Goal: Task Accomplishment & Management: Manage account settings

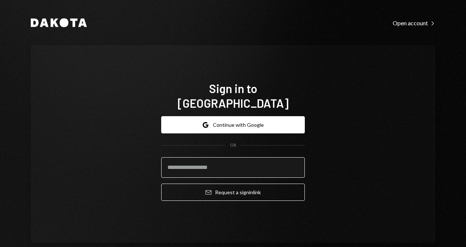
click at [255, 162] on input "email" at bounding box center [232, 167] width 143 height 20
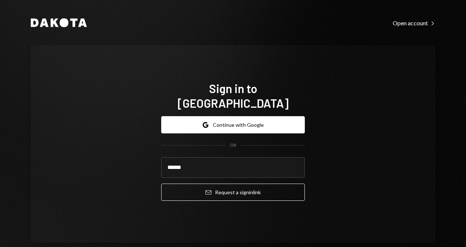
type input "**********"
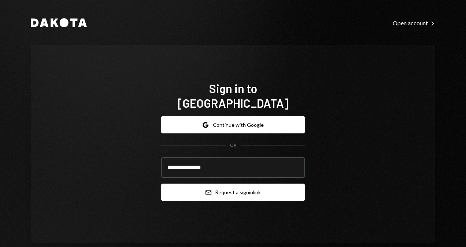
click at [232, 183] on button "Email Request a sign in link" at bounding box center [232, 191] width 143 height 17
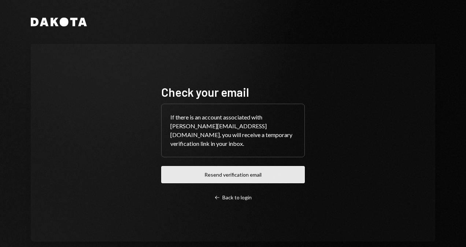
click at [220, 172] on button "Resend verification email" at bounding box center [232, 174] width 143 height 17
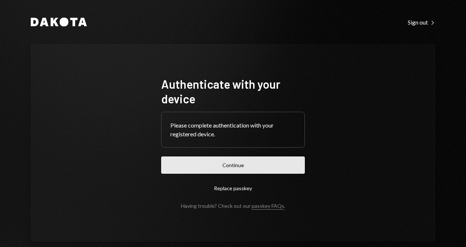
click at [229, 168] on button "Continue" at bounding box center [232, 164] width 143 height 17
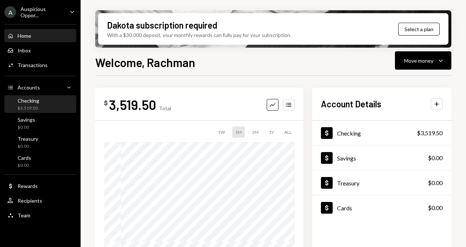
click at [33, 107] on div "$3,519.50" at bounding box center [29, 108] width 22 height 6
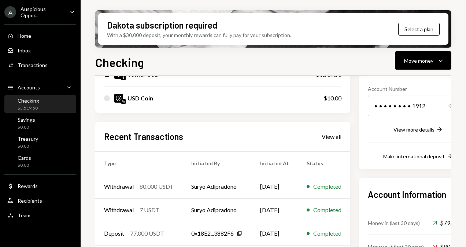
scroll to position [110, 0]
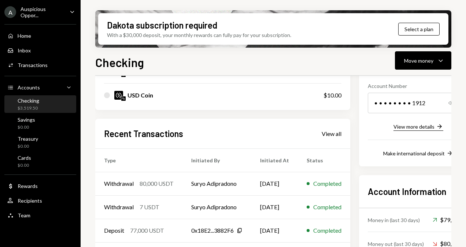
click at [410, 125] on div "View more details" at bounding box center [413, 126] width 41 height 6
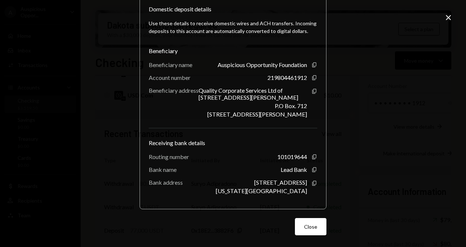
scroll to position [0, 0]
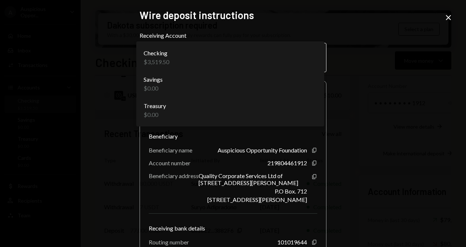
click at [315, 62] on body "A Auspicious Oppor... Caret Down Home Home Inbox Inbox Activities Transactions …" at bounding box center [233, 123] width 466 height 247
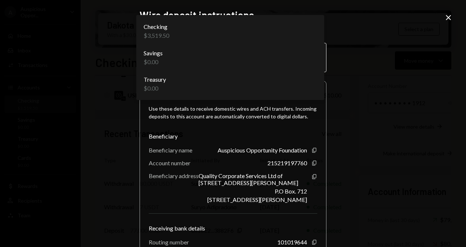
click at [315, 60] on body "A Auspicious Oppor... Caret Down Home Home Inbox Inbox Activities Transactions …" at bounding box center [233, 123] width 466 height 247
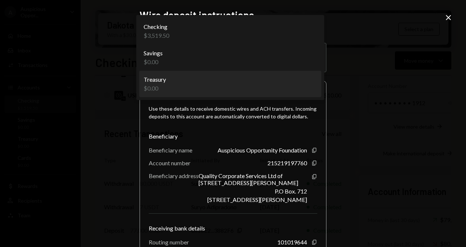
select select "**********"
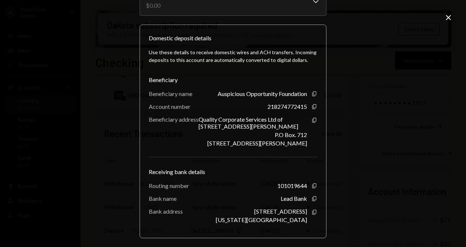
scroll to position [86, 0]
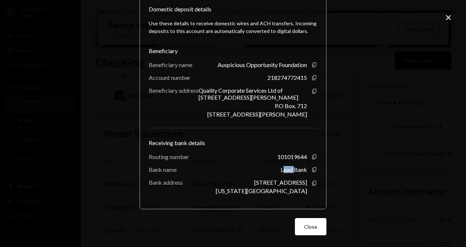
drag, startPoint x: 280, startPoint y: 170, endPoint x: 292, endPoint y: 169, distance: 11.4
click at [292, 169] on div "Lead Bank" at bounding box center [293, 169] width 26 height 7
drag, startPoint x: 292, startPoint y: 169, endPoint x: 281, endPoint y: 168, distance: 11.0
click at [281, 168] on div "Lead Bank" at bounding box center [293, 169] width 26 height 7
click at [307, 224] on button "Close" at bounding box center [310, 226] width 31 height 17
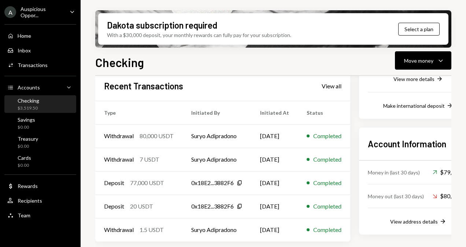
scroll to position [48, 0]
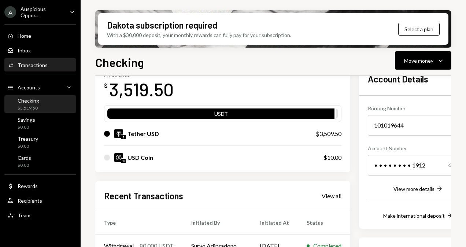
click at [29, 63] on div "Transactions" at bounding box center [33, 65] width 30 height 6
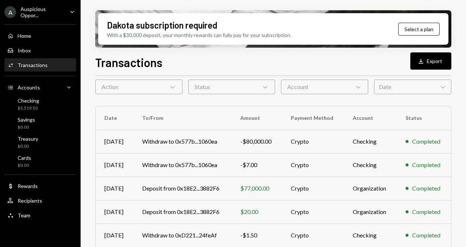
scroll to position [23, 0]
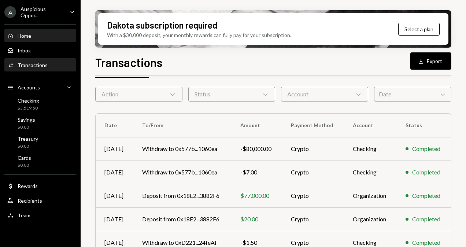
click at [31, 37] on div "Home" at bounding box center [25, 36] width 14 height 6
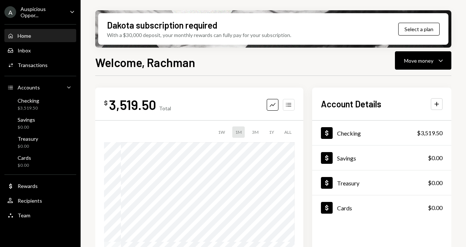
click at [288, 101] on icon "Accounts" at bounding box center [288, 104] width 7 height 7
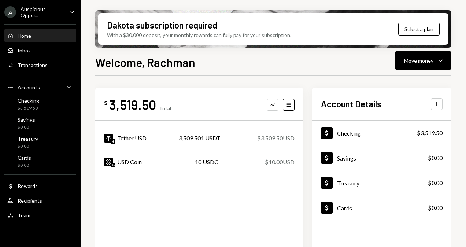
click at [252, 183] on div "$ 3,519.50 Total Graph Accounts Tether USD 3,509.501 USDT $3,509.50 USD USD Coi…" at bounding box center [199, 171] width 208 height 168
click at [139, 186] on div "$ 3,519.50 Total Graph Accounts Tether USD 3,509.501 USDT $3,509.50 USD USD Coi…" at bounding box center [199, 171] width 208 height 168
click at [425, 26] on button "Select a plan" at bounding box center [418, 29] width 41 height 13
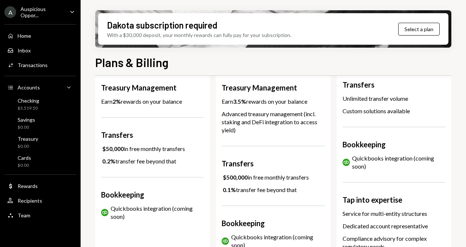
scroll to position [293, 0]
